Goal: Task Accomplishment & Management: Manage account settings

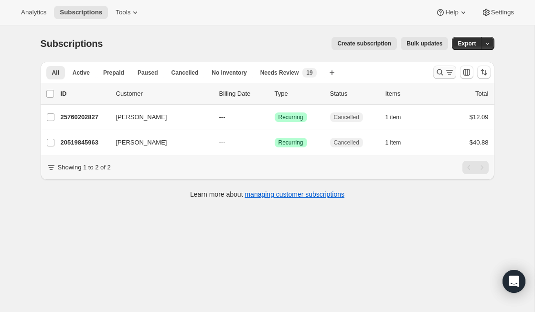
click at [441, 70] on icon "Search and filter results" at bounding box center [440, 72] width 6 height 6
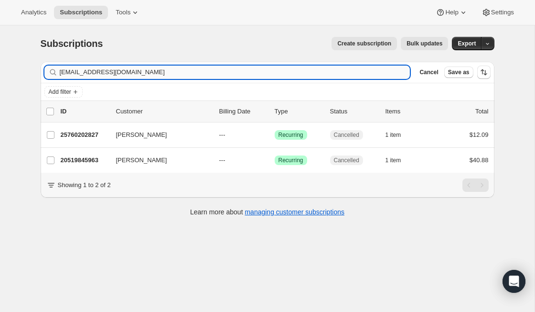
click at [135, 70] on input "[EMAIL_ADDRESS][DOMAIN_NAME]" at bounding box center [235, 71] width 351 height 13
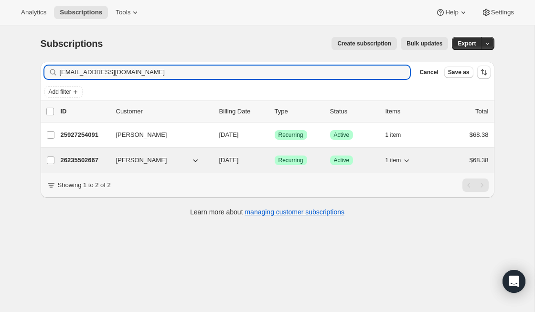
type input "[EMAIL_ADDRESS][DOMAIN_NAME]"
click at [84, 162] on p "26235502667" at bounding box center [85, 160] width 48 height 10
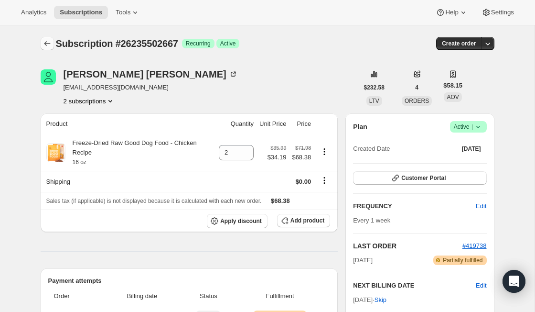
click at [46, 42] on icon "Subscriptions" at bounding box center [48, 44] width 10 height 10
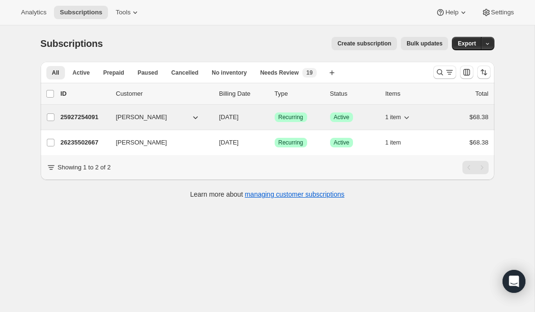
click at [77, 117] on p "25927254091" at bounding box center [85, 117] width 48 height 10
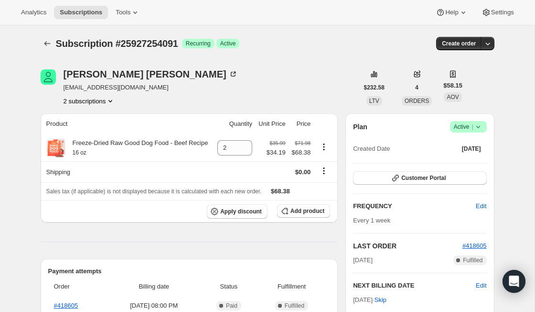
click at [479, 127] on icon at bounding box center [479, 127] width 10 height 10
click at [474, 159] on span "Cancel subscription" at bounding box center [465, 161] width 54 height 7
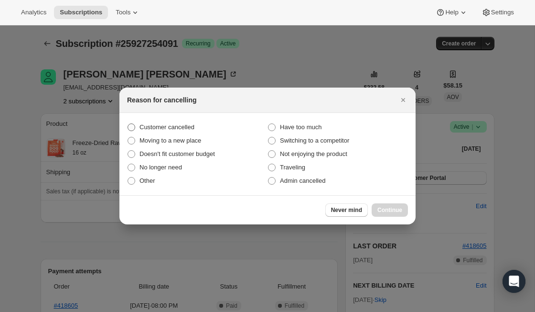
click at [182, 123] on span "Customer cancelled" at bounding box center [167, 126] width 55 height 7
click at [128, 123] on input "Customer cancelled" at bounding box center [128, 123] width 0 height 0
radio input "true"
click at [267, 184] on label "Other" at bounding box center [197, 180] width 140 height 13
click at [128, 177] on input "Other" at bounding box center [128, 177] width 0 height 0
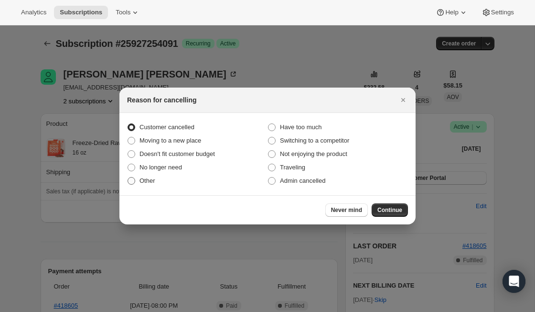
radio input "true"
radio input "false"
click at [271, 184] on span ":r6m:" at bounding box center [272, 181] width 8 height 8
click at [269, 177] on input "Admin cancelled" at bounding box center [268, 177] width 0 height 0
radio input "true"
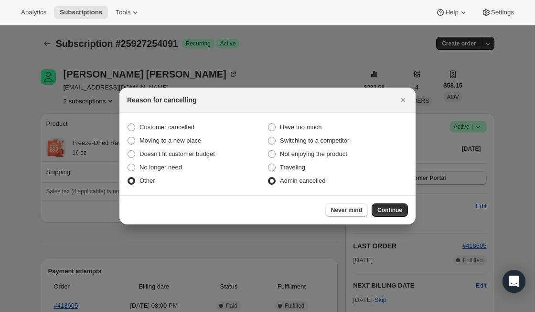
radio input "false"
click at [401, 213] on span "Continue" at bounding box center [389, 210] width 25 height 8
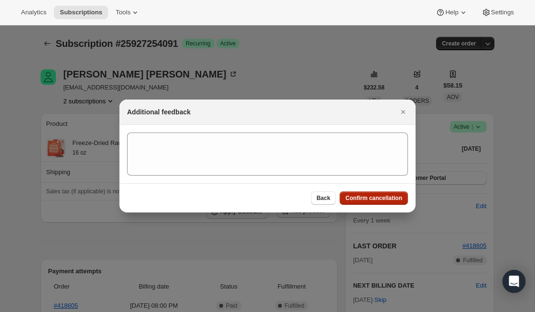
click at [392, 199] on span "Confirm cancellation" at bounding box center [373, 198] width 57 height 8
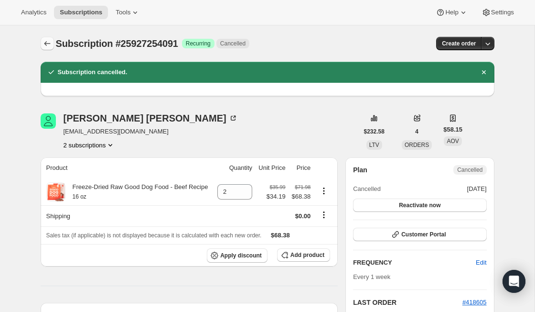
click at [49, 45] on icon "Subscriptions" at bounding box center [48, 44] width 10 height 10
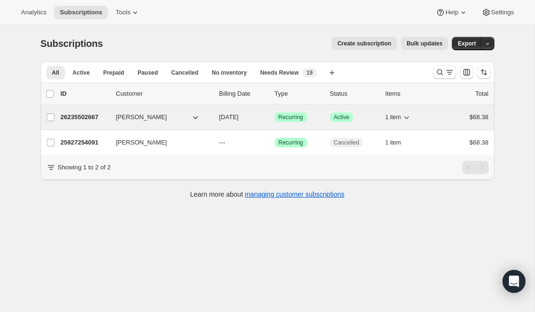
click at [92, 117] on p "26235502667" at bounding box center [85, 117] width 48 height 10
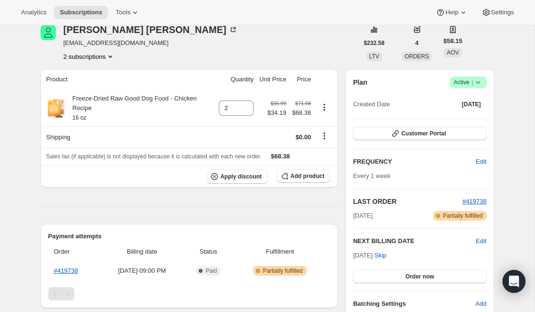
scroll to position [60, 0]
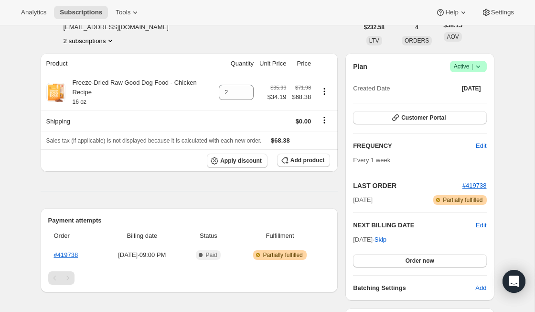
click at [479, 69] on icon at bounding box center [479, 67] width 10 height 10
click at [492, 103] on span "Cancel subscription" at bounding box center [465, 101] width 54 height 7
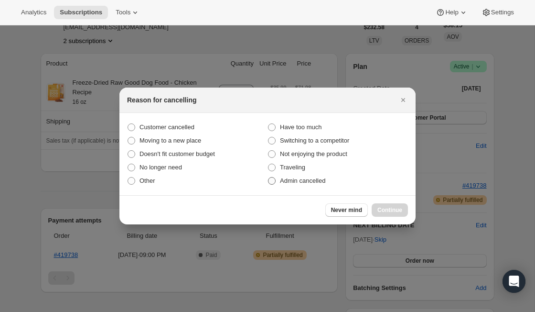
click at [293, 182] on span "Admin cancelled" at bounding box center [302, 180] width 45 height 7
click at [269, 177] on input "Admin cancelled" at bounding box center [268, 177] width 0 height 0
radio input "true"
click at [392, 206] on span "Continue" at bounding box center [389, 210] width 25 height 8
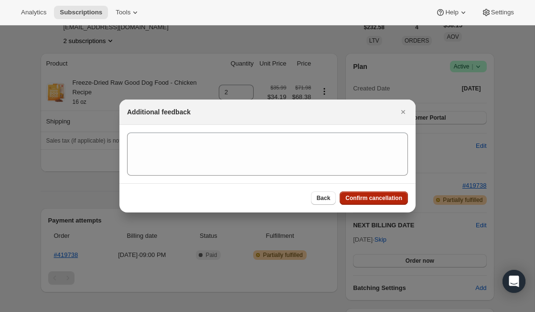
click at [388, 198] on span "Confirm cancellation" at bounding box center [373, 198] width 57 height 8
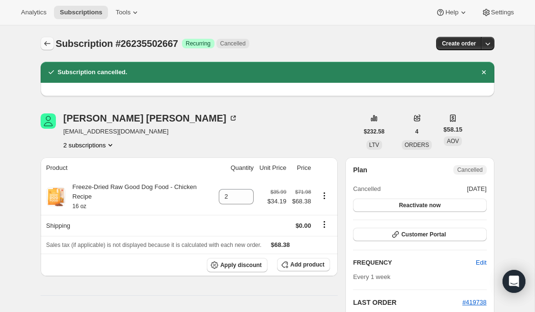
click at [50, 44] on icon "Subscriptions" at bounding box center [48, 44] width 10 height 10
